Goal: Check status

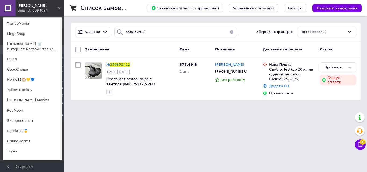
scroll to position [242, 0]
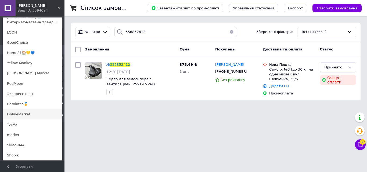
click at [29, 114] on link "OnlineMarket" at bounding box center [32, 114] width 59 height 10
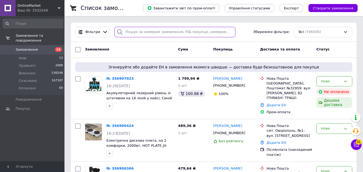
paste input "356884441"
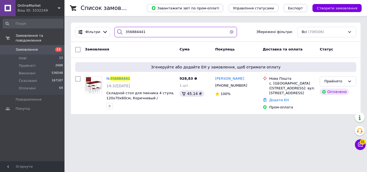
type input "356884441"
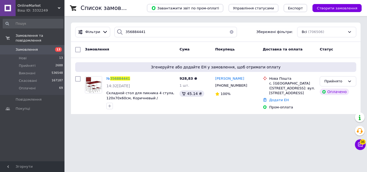
click at [34, 8] on div "Ваш ID: 3332249" at bounding box center [40, 10] width 47 height 5
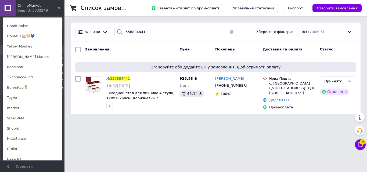
scroll to position [386, 0]
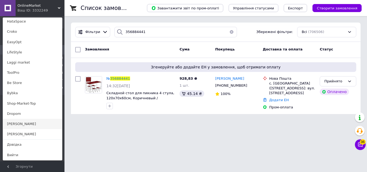
click at [26, 125] on link "[PERSON_NAME]" at bounding box center [32, 124] width 59 height 10
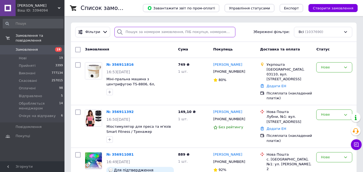
paste input "356852431"
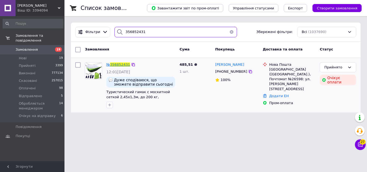
type input "356852431"
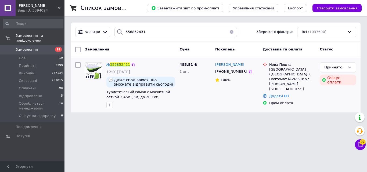
click at [117, 64] on span "356852431" at bounding box center [120, 65] width 20 height 4
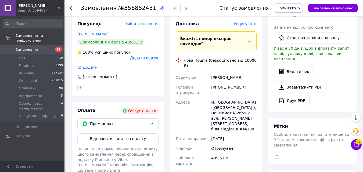
scroll to position [106, 0]
